Goal: Check status: Check status

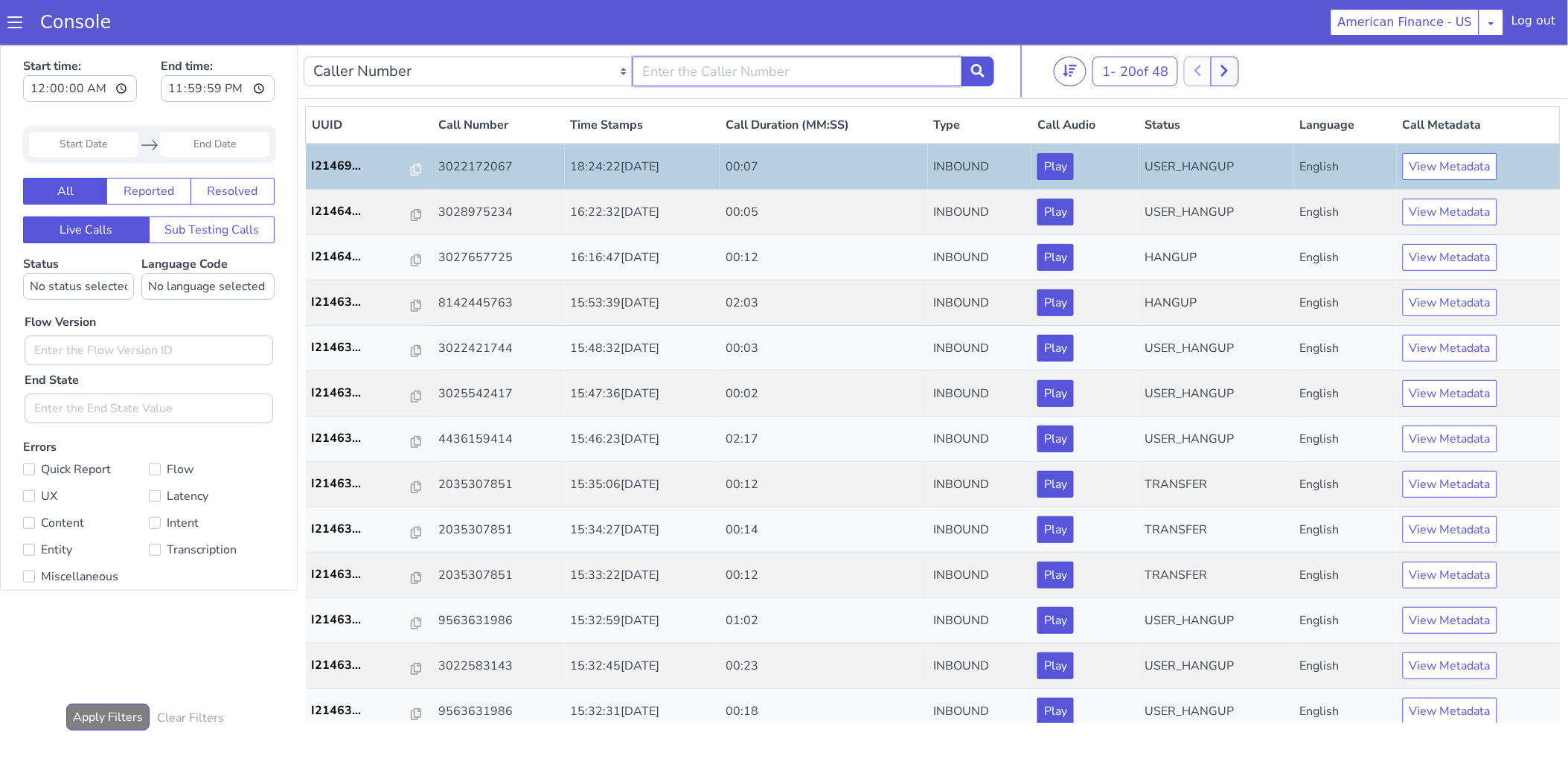
click at [794, 69] on input "text" at bounding box center [797, 71] width 329 height 30
type input "4103340636"
click at [71, 146] on input "Start Date" at bounding box center [84, 144] width 109 height 26
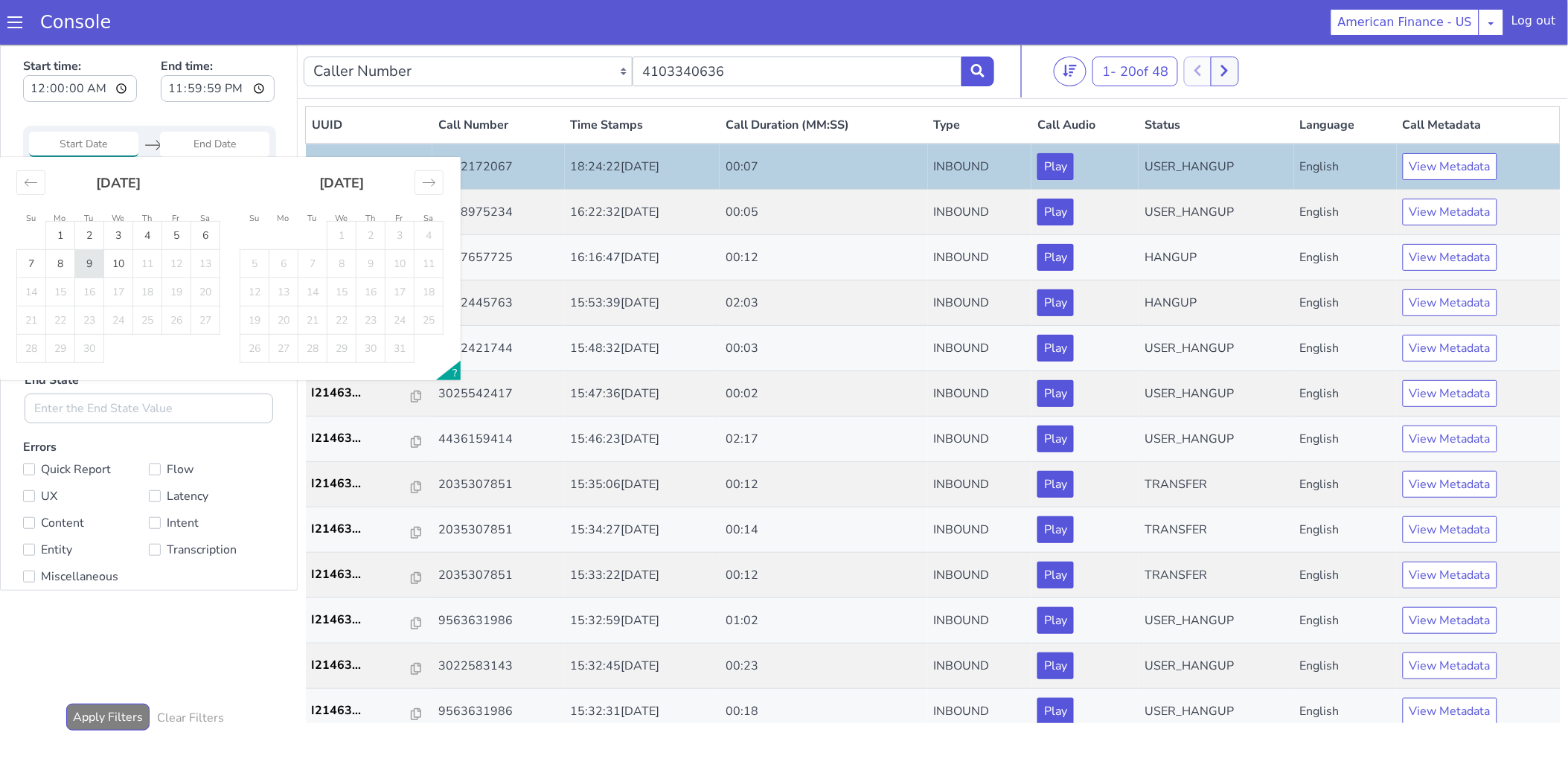
click at [75, 259] on td "9" at bounding box center [90, 263] width 30 height 29
click at [71, 260] on td "8" at bounding box center [61, 263] width 30 height 29
type input "[DATE]"
click at [194, 150] on input "End Date" at bounding box center [214, 144] width 109 height 26
click at [121, 259] on td "10" at bounding box center [119, 263] width 30 height 29
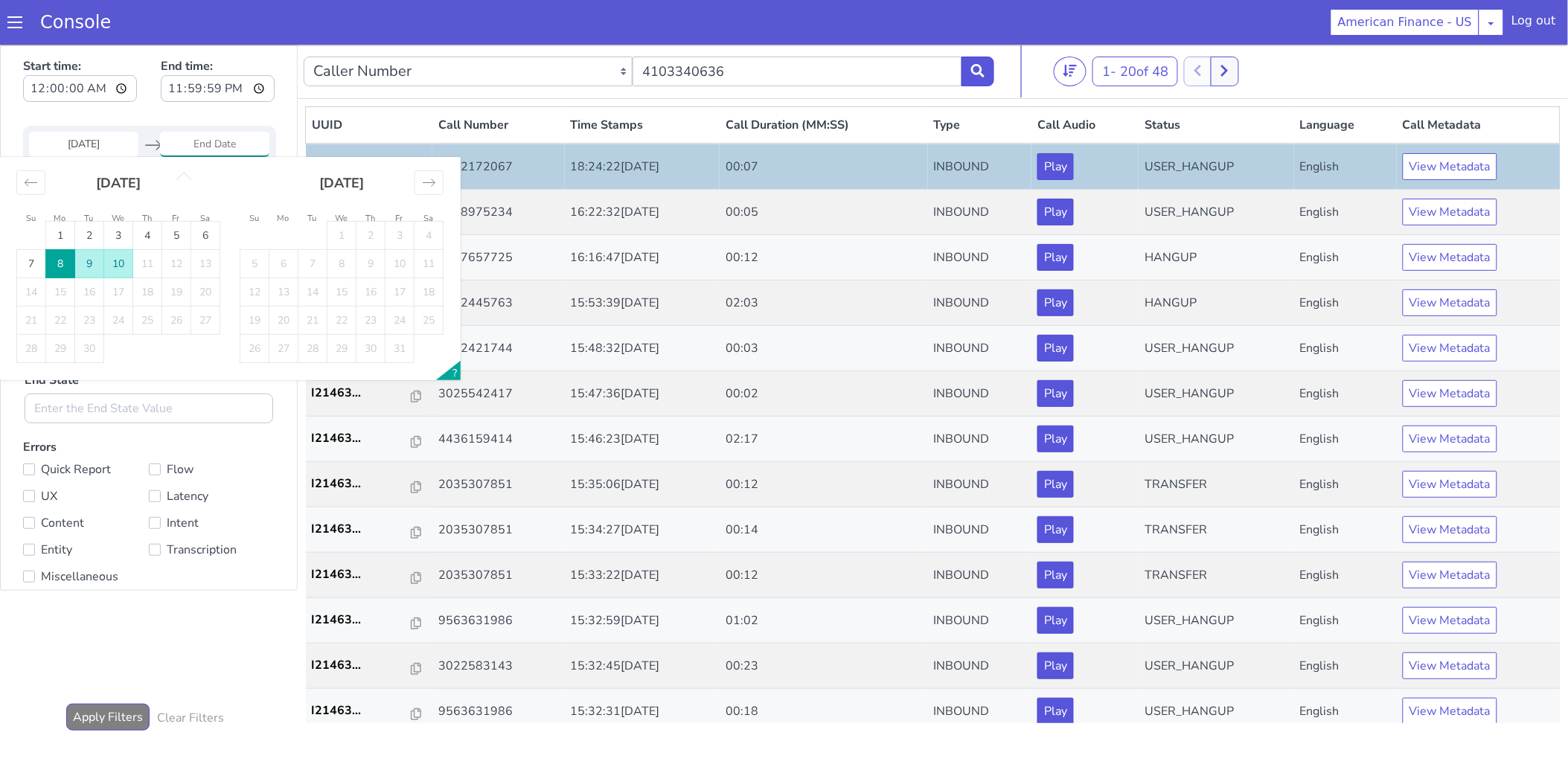
type input "[DATE]"
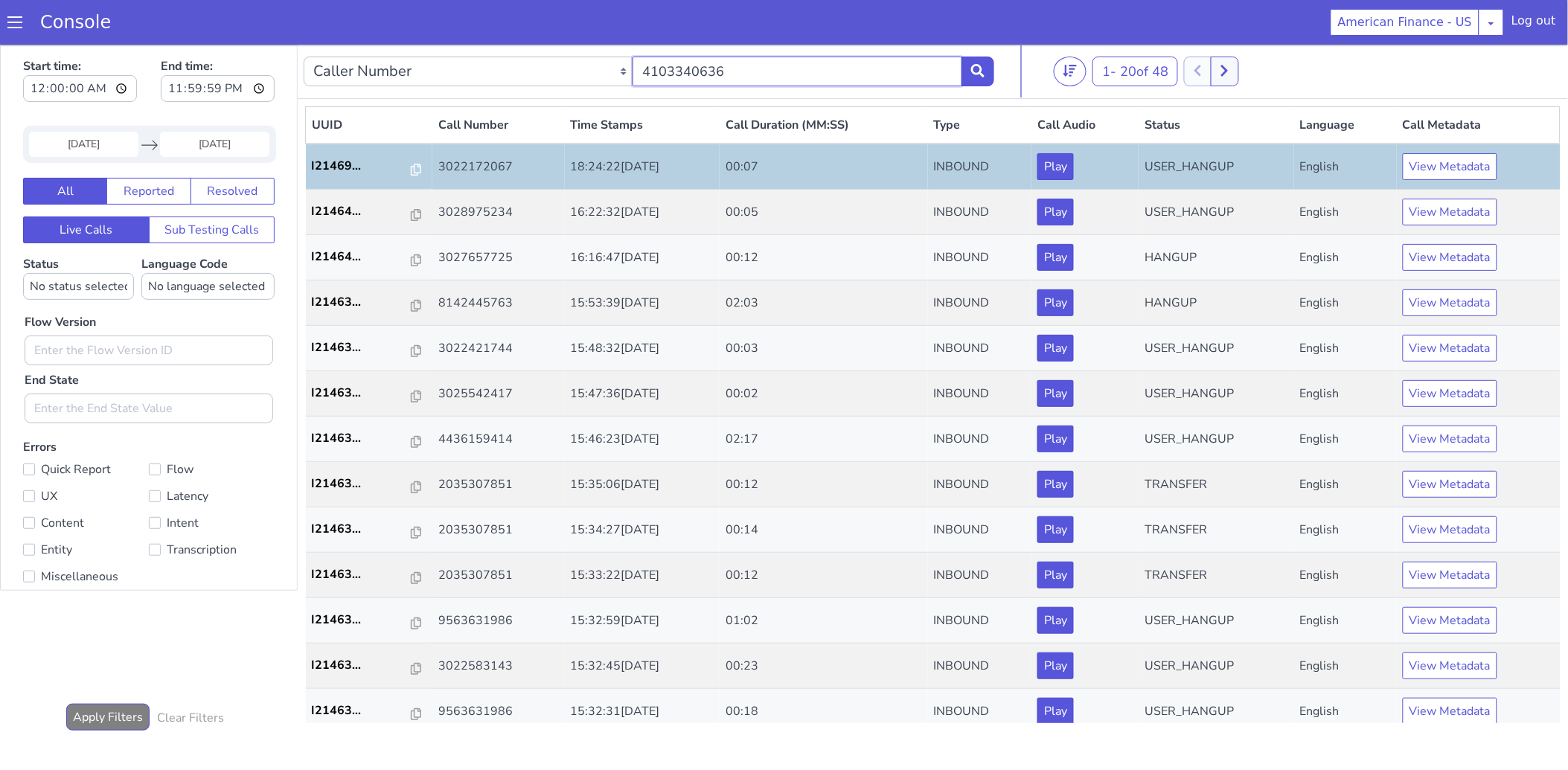
click at [751, 77] on input "4103340636" at bounding box center [797, 71] width 329 height 30
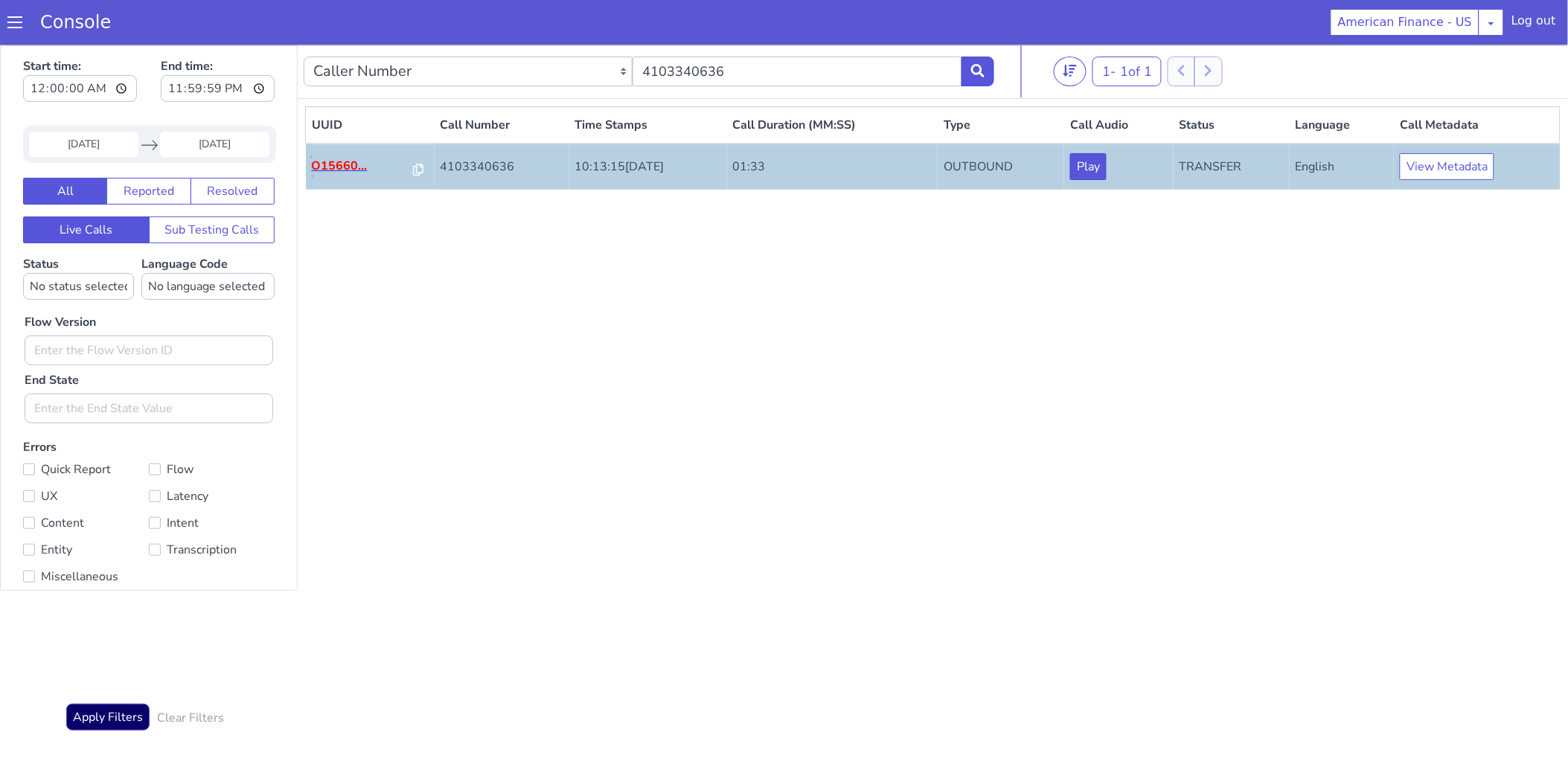
click at [353, 160] on p "O15660..." at bounding box center [363, 165] width 102 height 18
